Goal: Task Accomplishment & Management: Manage account settings

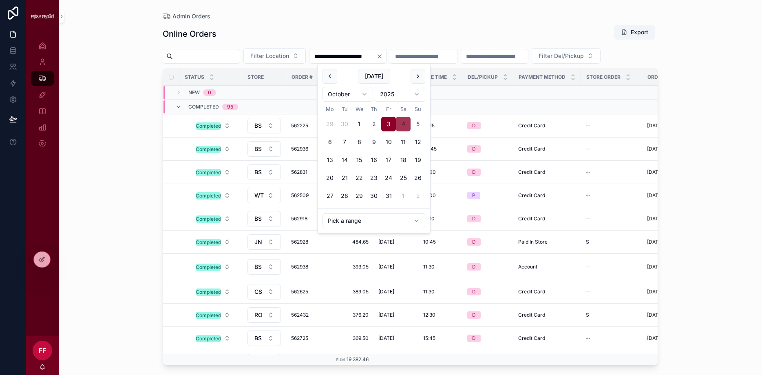
click at [404, 124] on button "4" at bounding box center [403, 124] width 15 height 15
type input "**********"
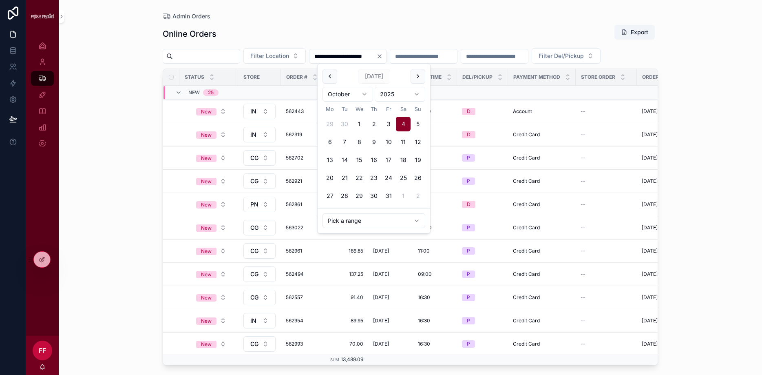
click at [180, 96] on icon "scrollable content" at bounding box center [178, 92] width 7 height 7
